Goal: Task Accomplishment & Management: Use online tool/utility

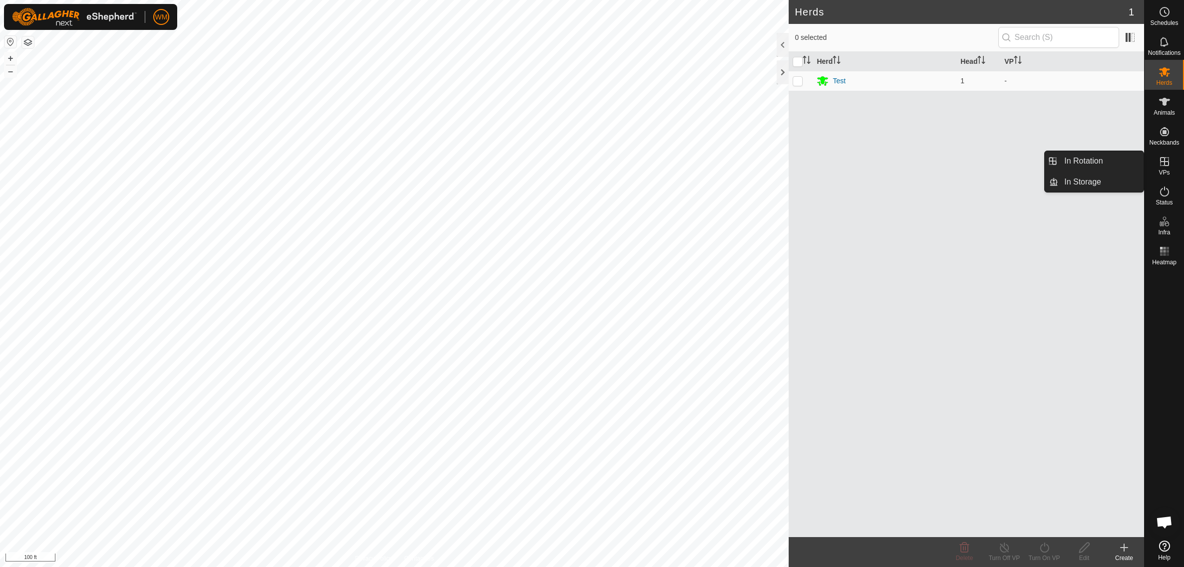
click at [1166, 162] on icon at bounding box center [1164, 161] width 9 height 9
click at [1112, 165] on link "In Rotation" at bounding box center [1100, 161] width 85 height 20
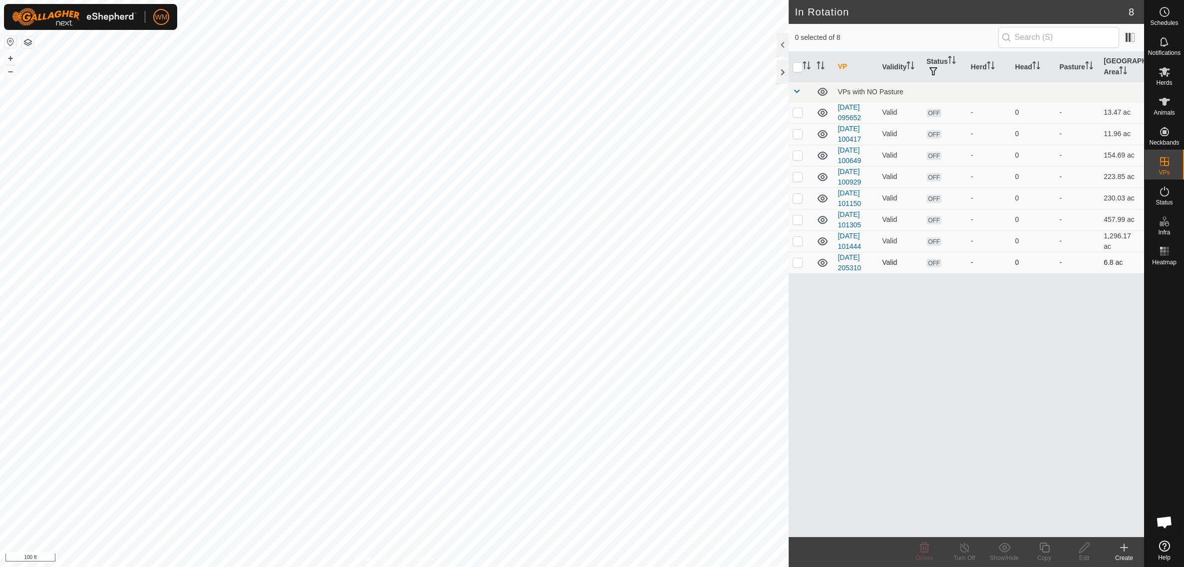
click at [894, 265] on td "Valid" at bounding box center [900, 262] width 44 height 21
click at [853, 258] on link "[DATE] 205310" at bounding box center [848, 262] width 23 height 18
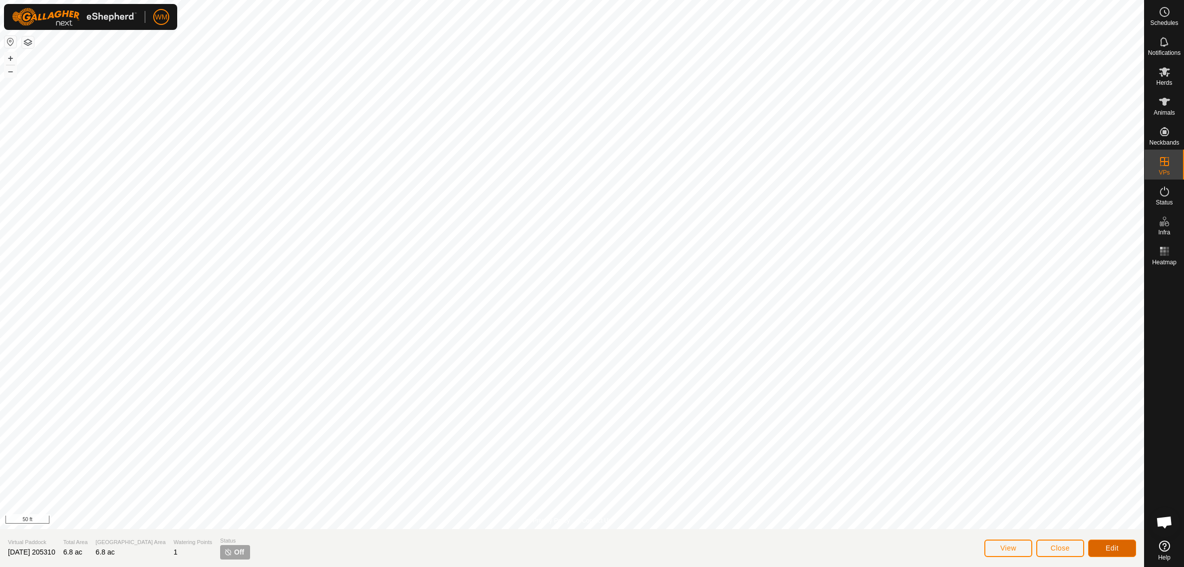
click at [1112, 552] on span "Edit" at bounding box center [1111, 548] width 13 height 8
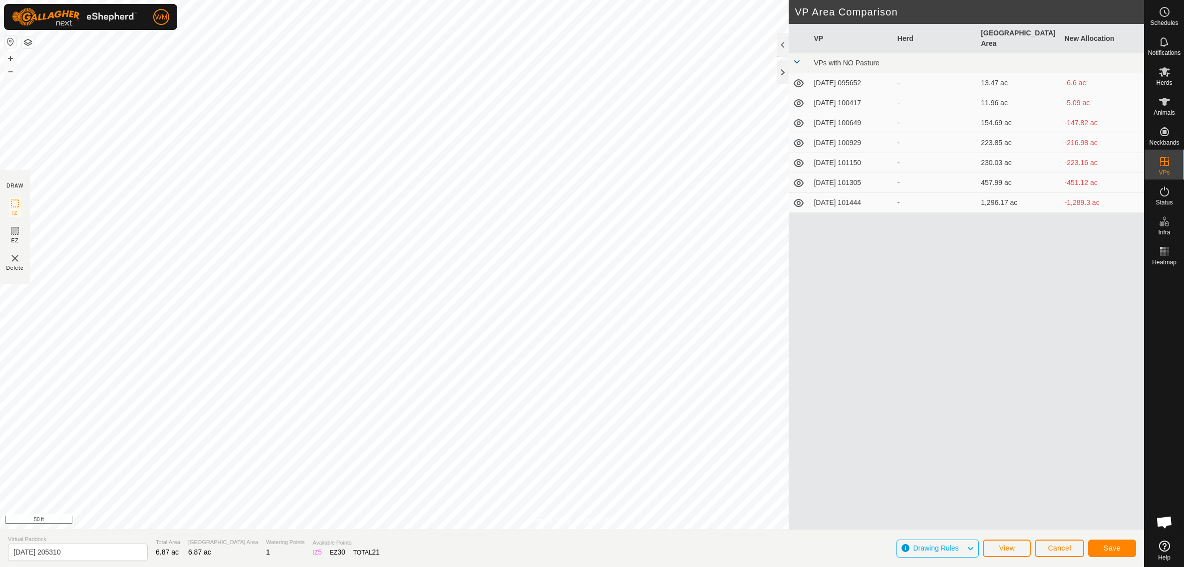
click at [25, 42] on button "button" at bounding box center [28, 42] width 12 height 12
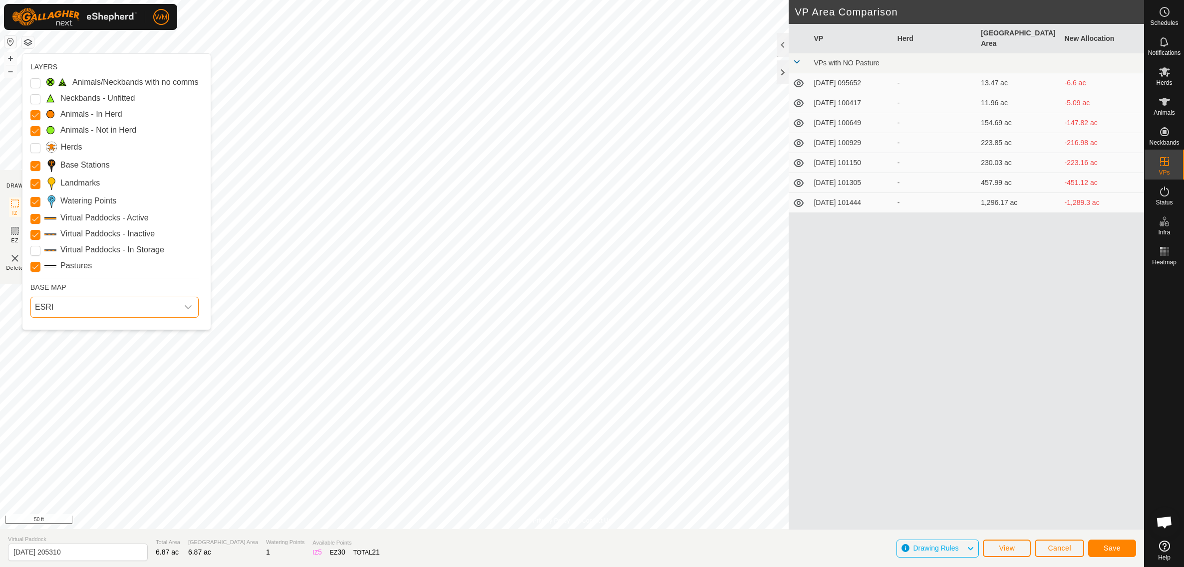
click at [137, 309] on span "ESRI" at bounding box center [104, 307] width 147 height 20
click at [58, 330] on li "Azure" at bounding box center [114, 330] width 167 height 20
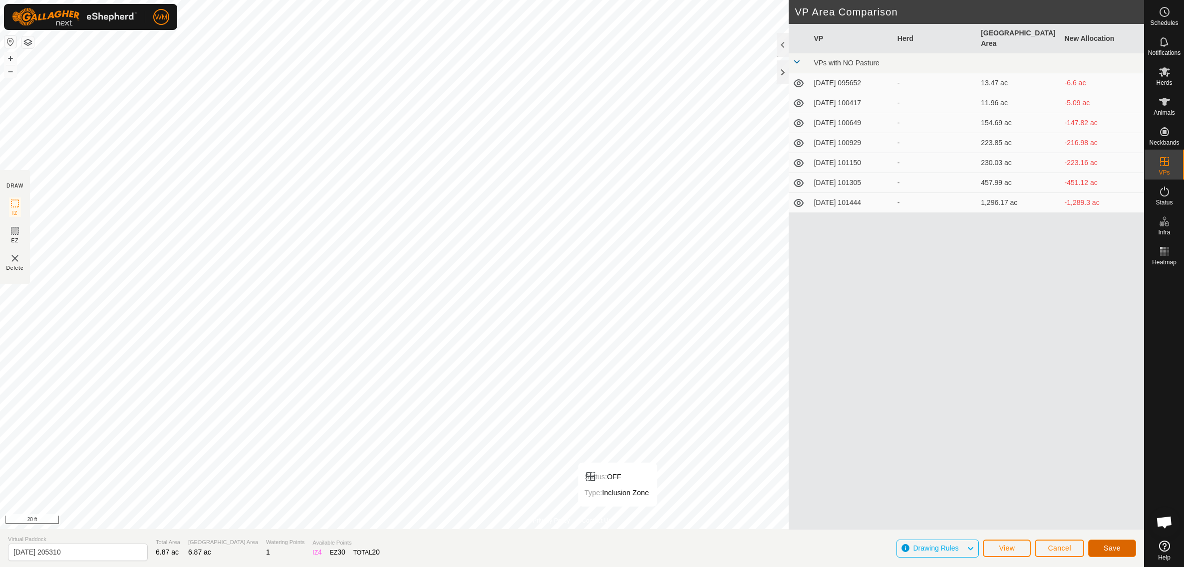
click at [1108, 553] on button "Save" at bounding box center [1112, 548] width 48 height 17
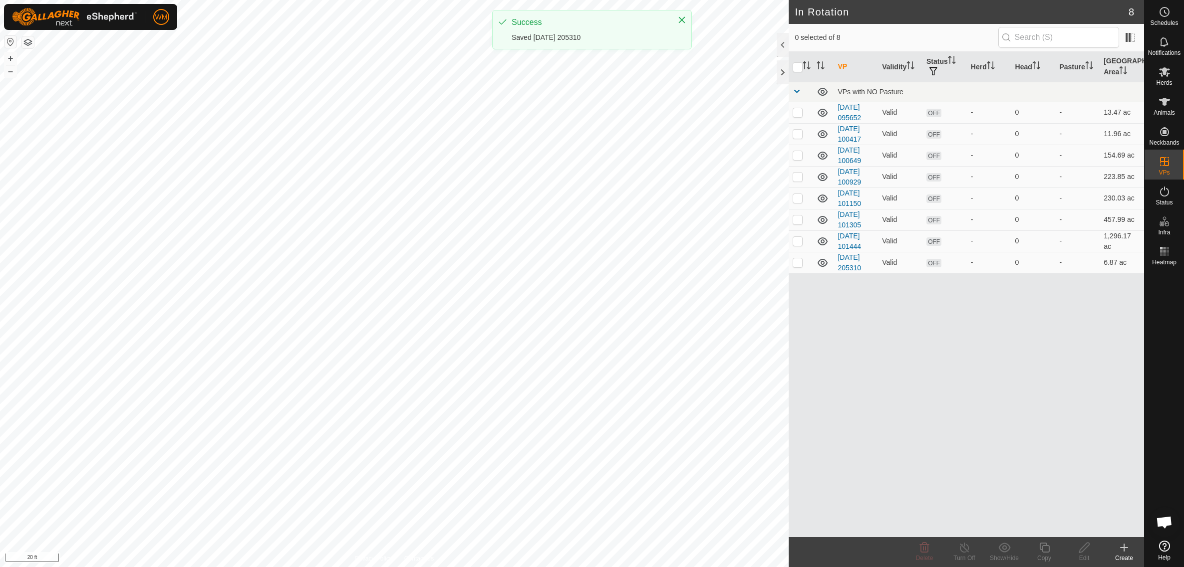
click at [831, 277] on div "In Rotation 8 0 selected of 8 VP Validity Status Herd Head Pasture Grazing Area…" at bounding box center [572, 283] width 1144 height 567
click at [936, 264] on span "OFF" at bounding box center [933, 263] width 15 height 8
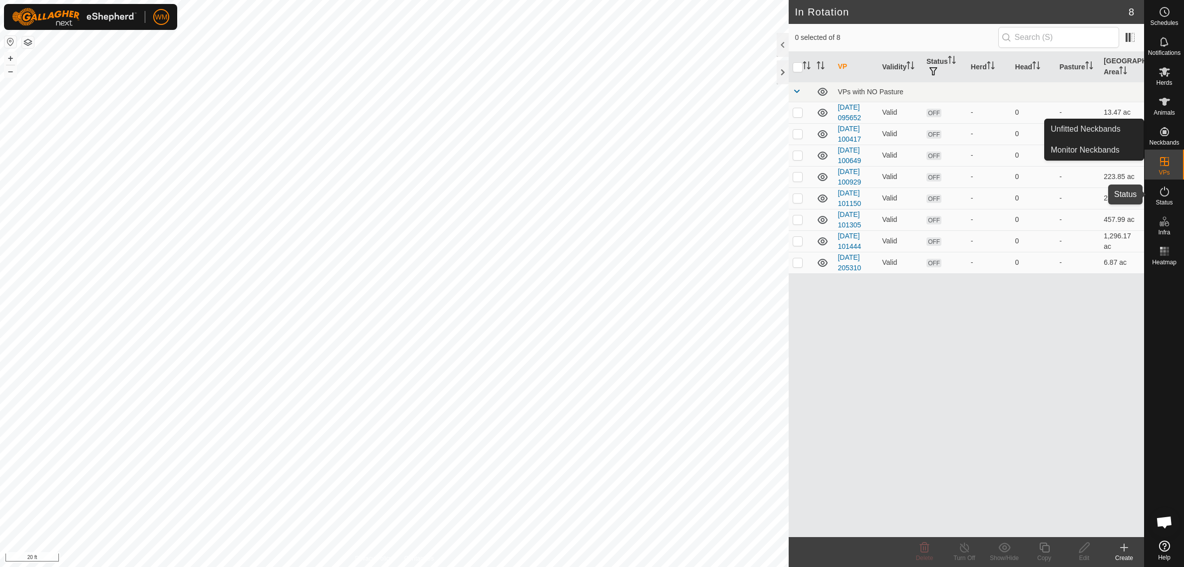
click at [1163, 191] on icon at bounding box center [1164, 192] width 12 height 12
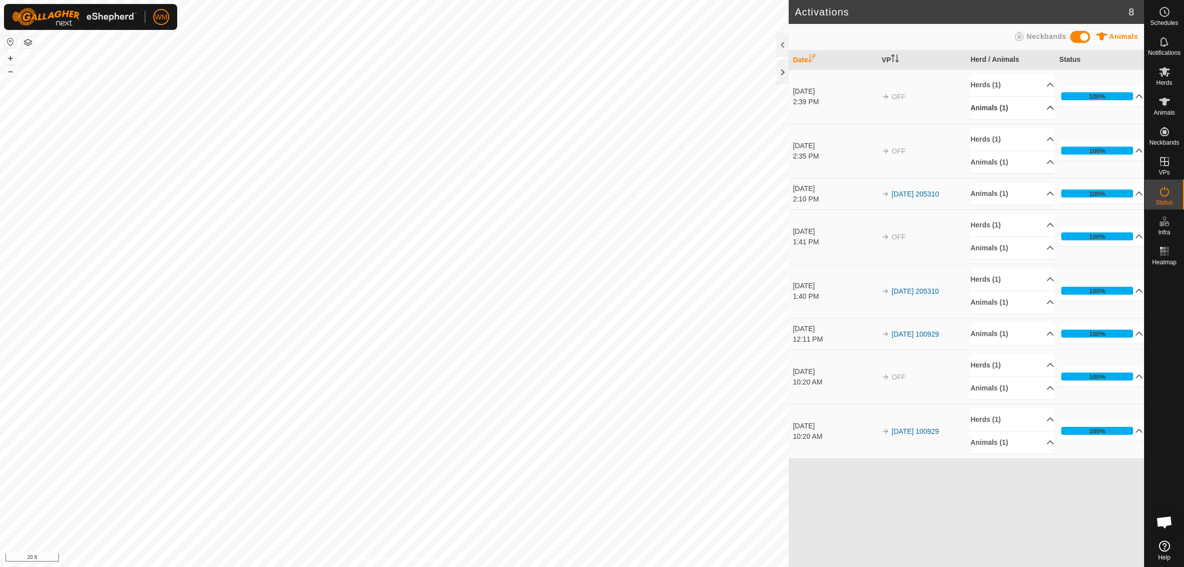
click at [1040, 107] on p-accordion-header "Animals (1)" at bounding box center [1012, 108] width 84 height 22
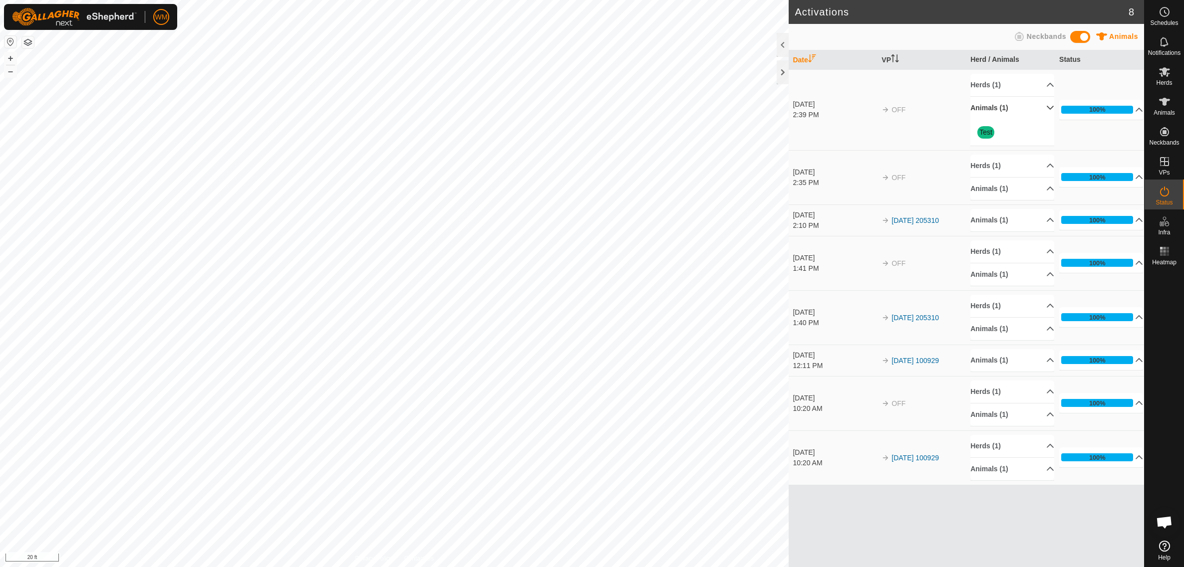
click at [1040, 107] on p-accordion-header "Animals (1)" at bounding box center [1012, 108] width 84 height 22
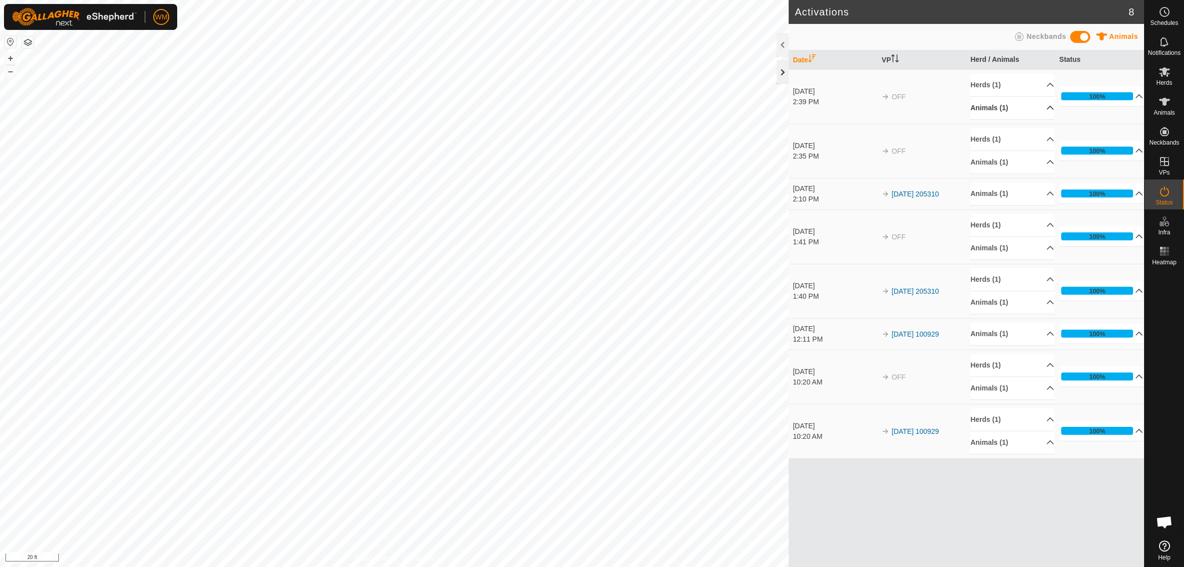
click at [784, 67] on div at bounding box center [782, 72] width 12 height 24
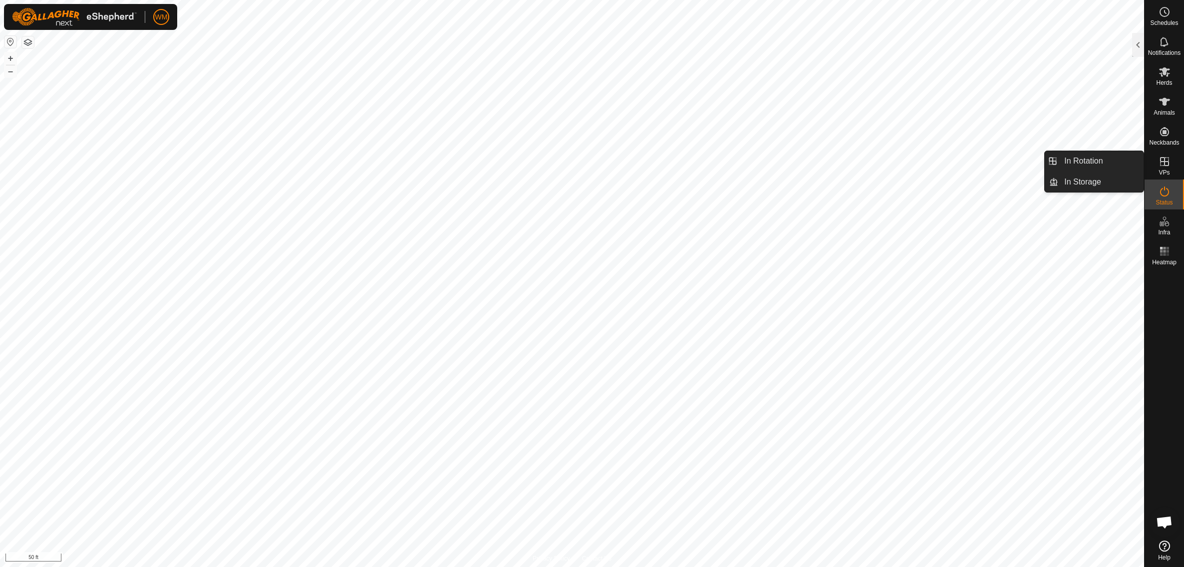
click at [1164, 163] on icon at bounding box center [1164, 161] width 9 height 9
click at [1107, 164] on link "In Rotation" at bounding box center [1100, 161] width 85 height 20
click at [1083, 162] on link "In Rotation" at bounding box center [1100, 161] width 85 height 20
click at [1138, 45] on div at bounding box center [1138, 45] width 12 height 24
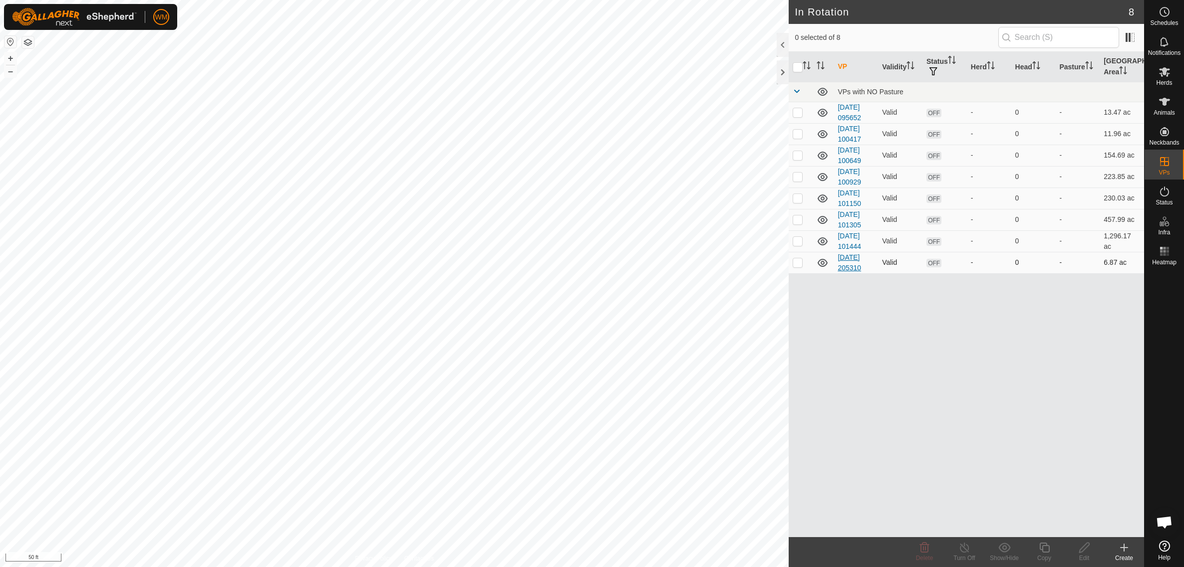
click at [858, 257] on link "[DATE] 205310" at bounding box center [848, 262] width 23 height 18
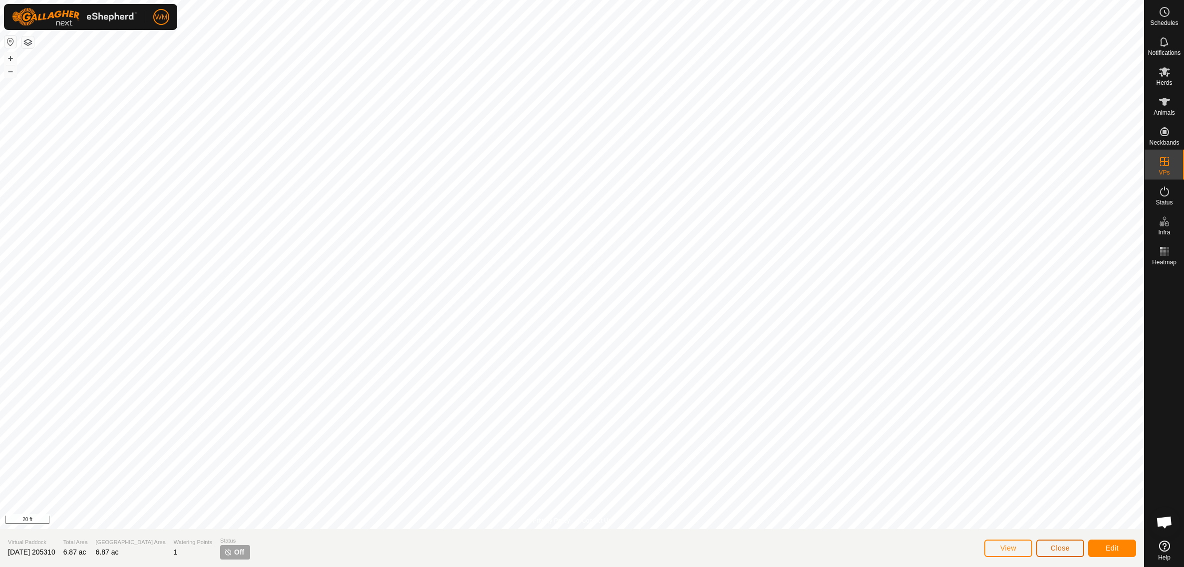
click at [1056, 551] on span "Close" at bounding box center [1059, 548] width 19 height 8
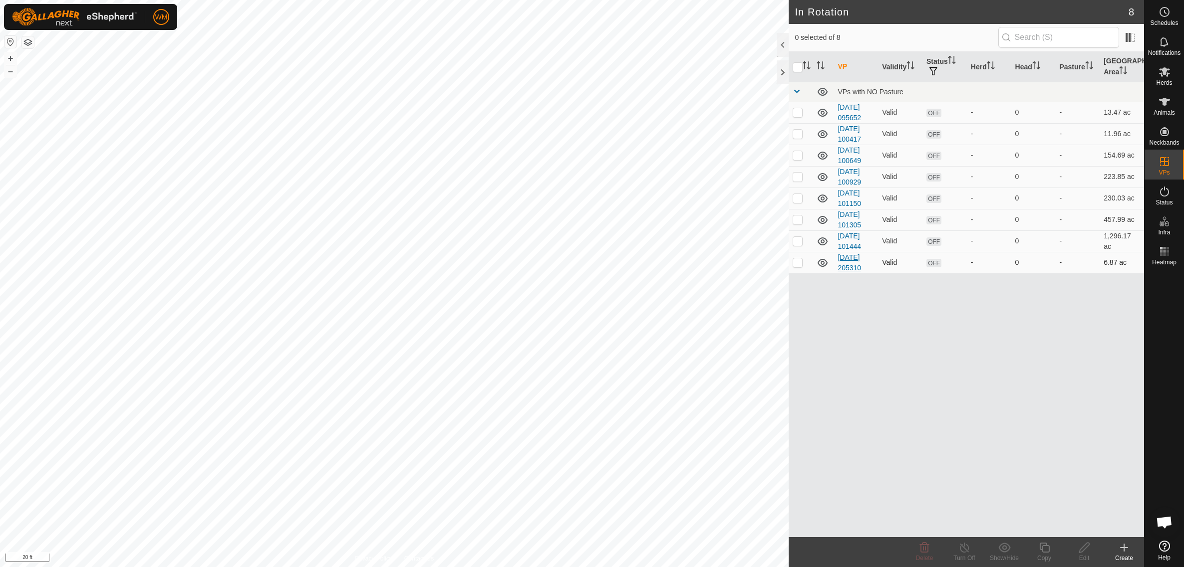
click at [861, 255] on link "[DATE] 205310" at bounding box center [848, 262] width 23 height 18
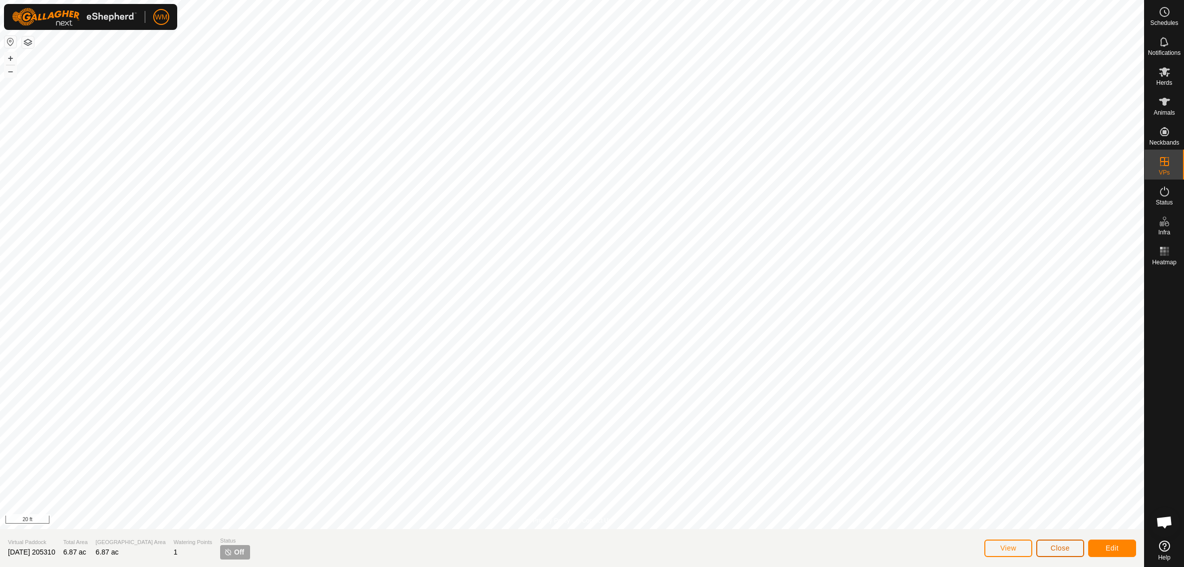
click at [1058, 546] on span "Close" at bounding box center [1059, 548] width 19 height 8
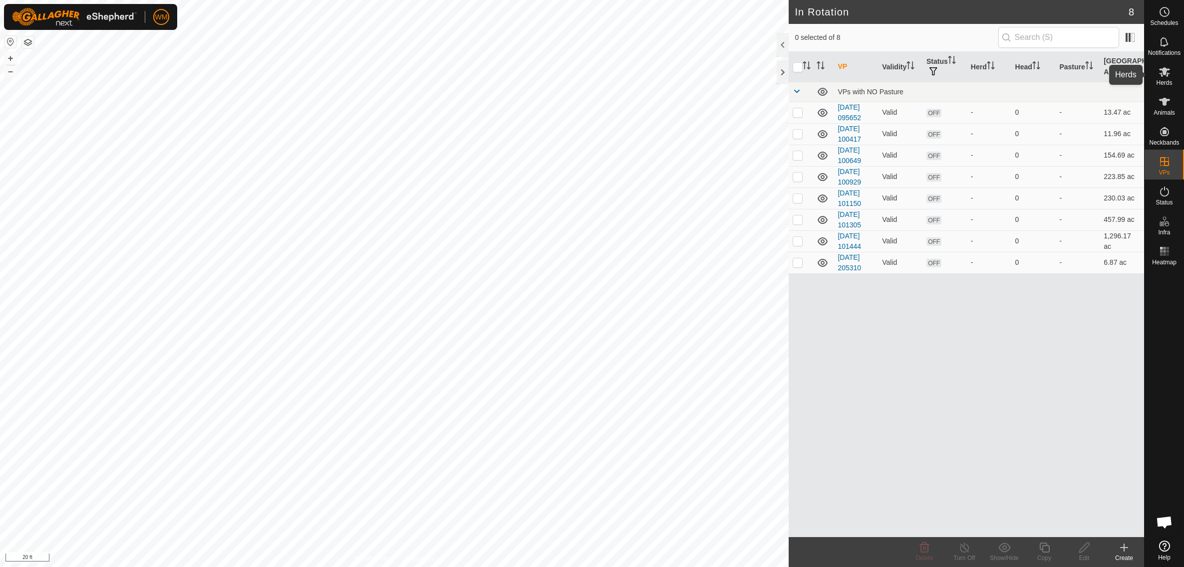
click at [1167, 76] on icon at bounding box center [1164, 72] width 12 height 12
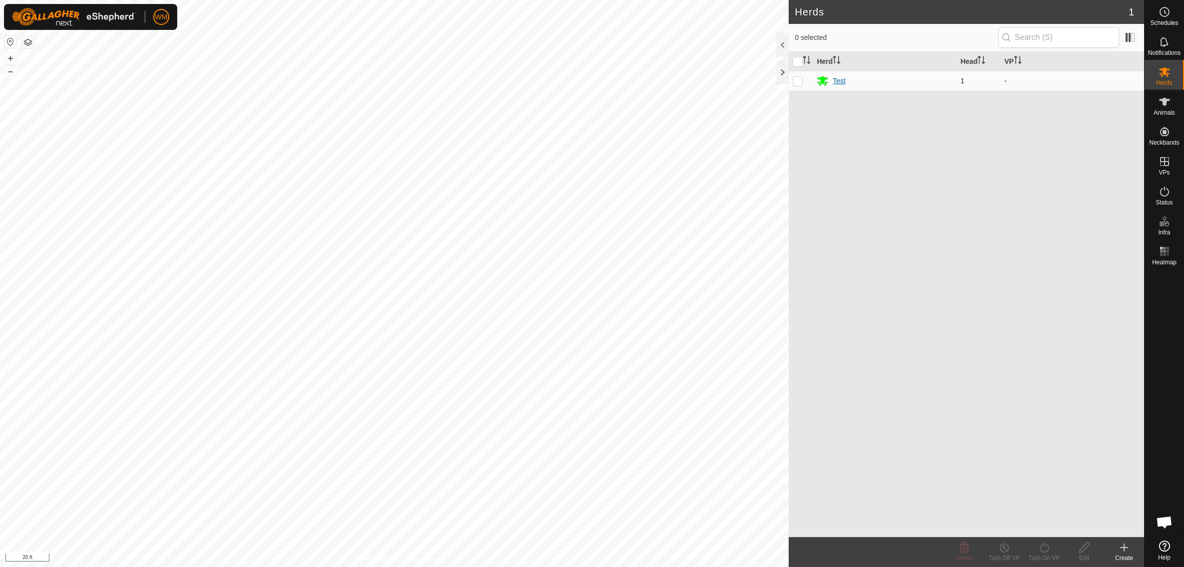
click at [834, 80] on div "Test" at bounding box center [838, 81] width 13 height 10
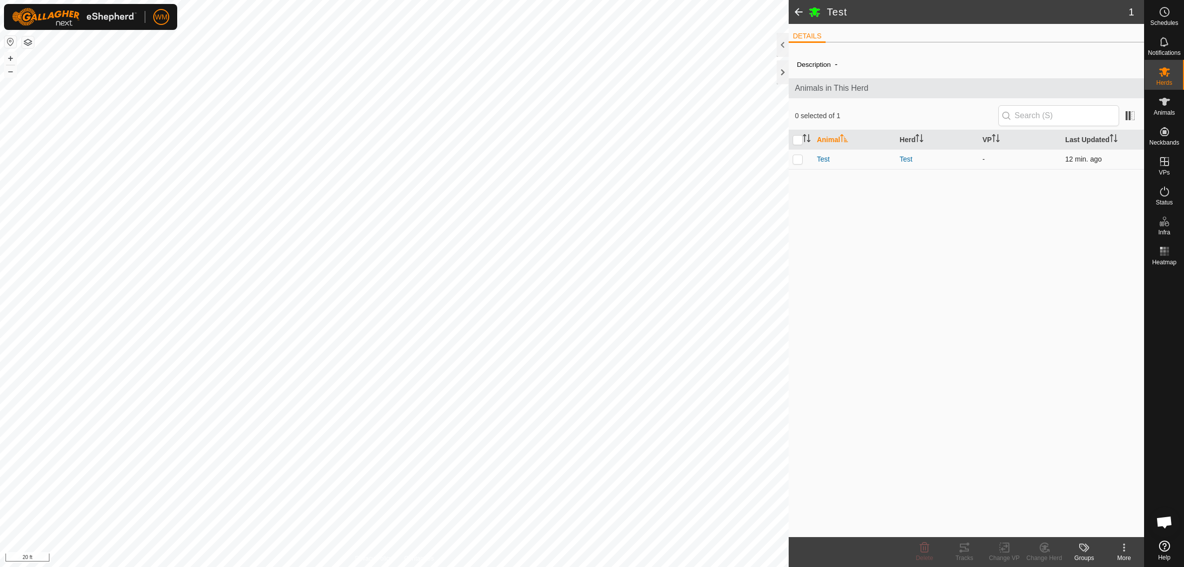
click at [799, 158] on p-checkbox at bounding box center [797, 159] width 10 height 8
checkbox input "true"
click at [799, 154] on td at bounding box center [800, 159] width 24 height 20
checkbox input "false"
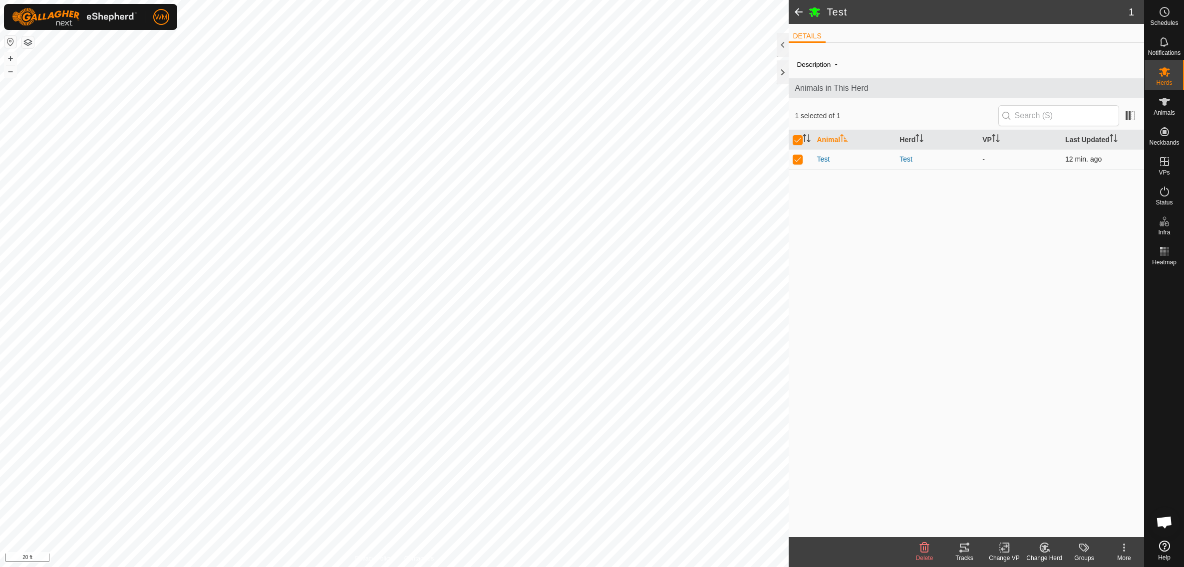
checkbox input "false"
click at [799, 141] on input "checkbox" at bounding box center [797, 140] width 10 height 10
checkbox input "true"
click at [1004, 544] on icon at bounding box center [1004, 548] width 12 height 12
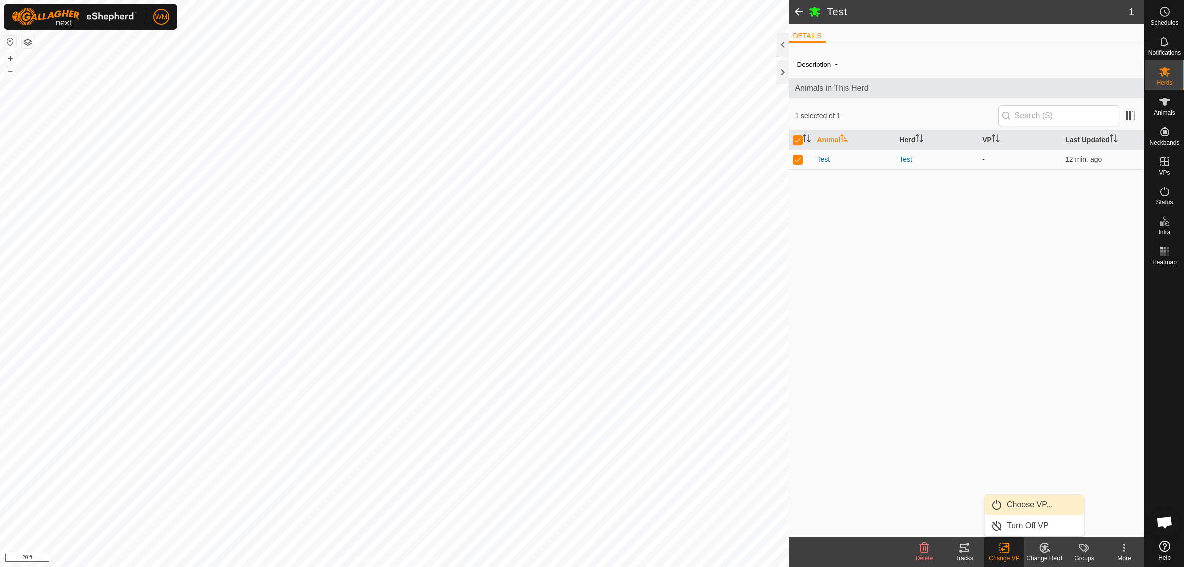
click at [1022, 508] on span "Choose VP..." at bounding box center [1029, 505] width 46 height 12
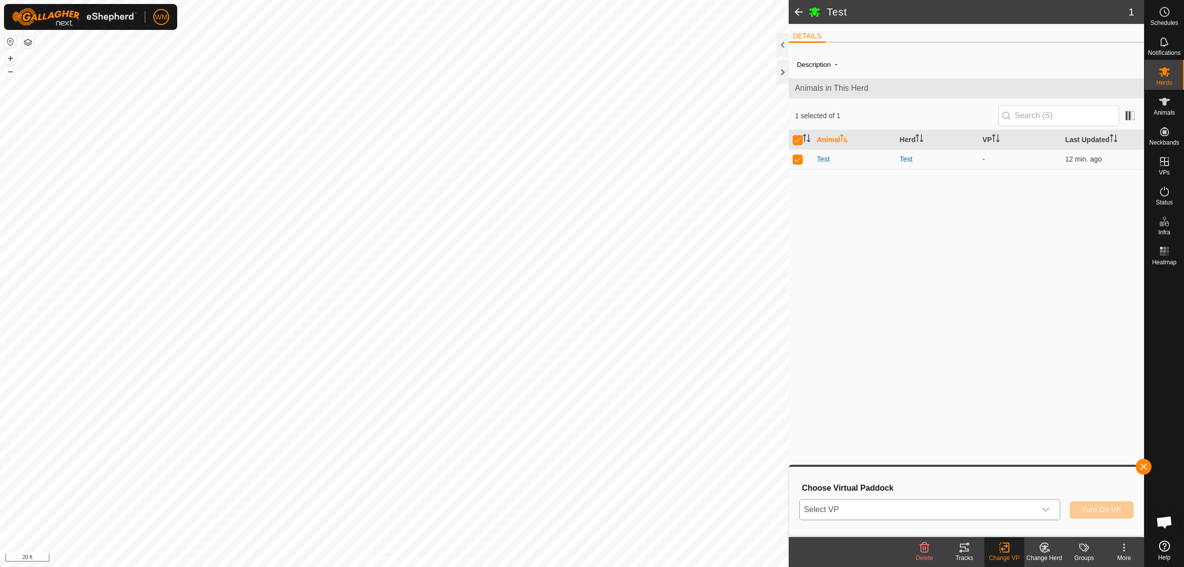
click at [1049, 515] on div "dropdown trigger" at bounding box center [1045, 510] width 20 height 20
click at [965, 493] on li "[DATE] 205310 6.87 ac" at bounding box center [929, 491] width 259 height 20
click at [1110, 513] on span "Turn On VP" at bounding box center [1101, 510] width 39 height 8
